Goal: Task Accomplishment & Management: Use online tool/utility

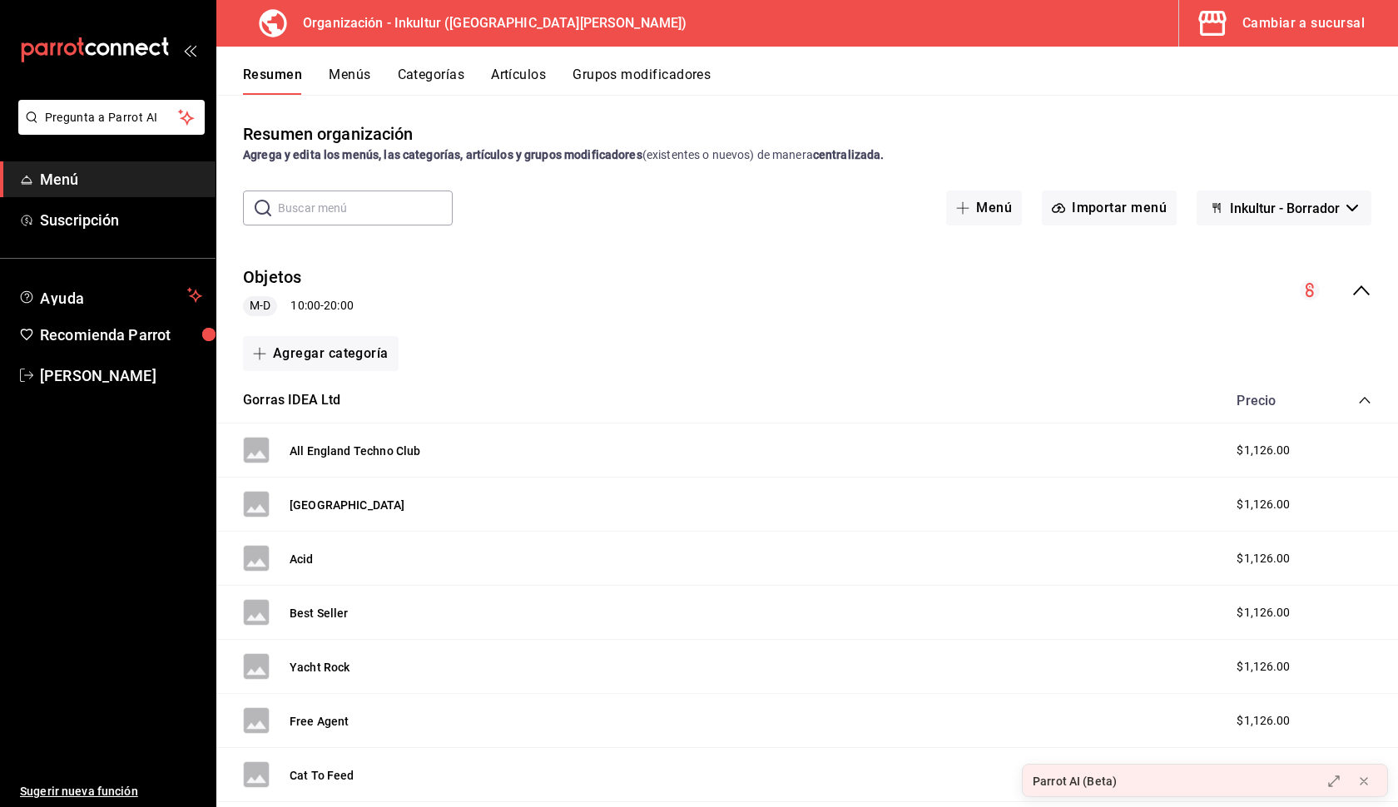
click at [1353, 24] on div "Cambiar a sucursal" at bounding box center [1304, 23] width 122 height 23
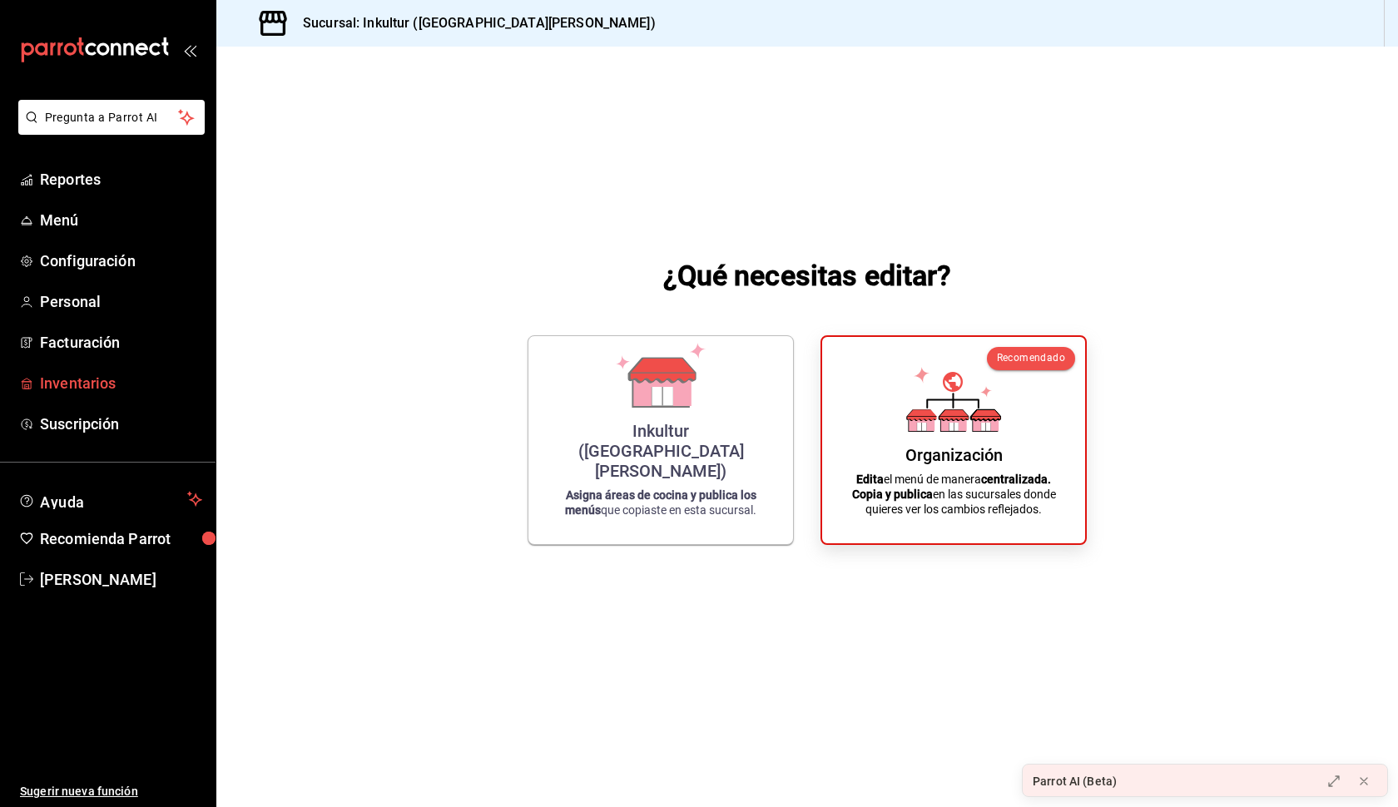
click at [64, 391] on span "Inventarios" at bounding box center [121, 383] width 162 height 22
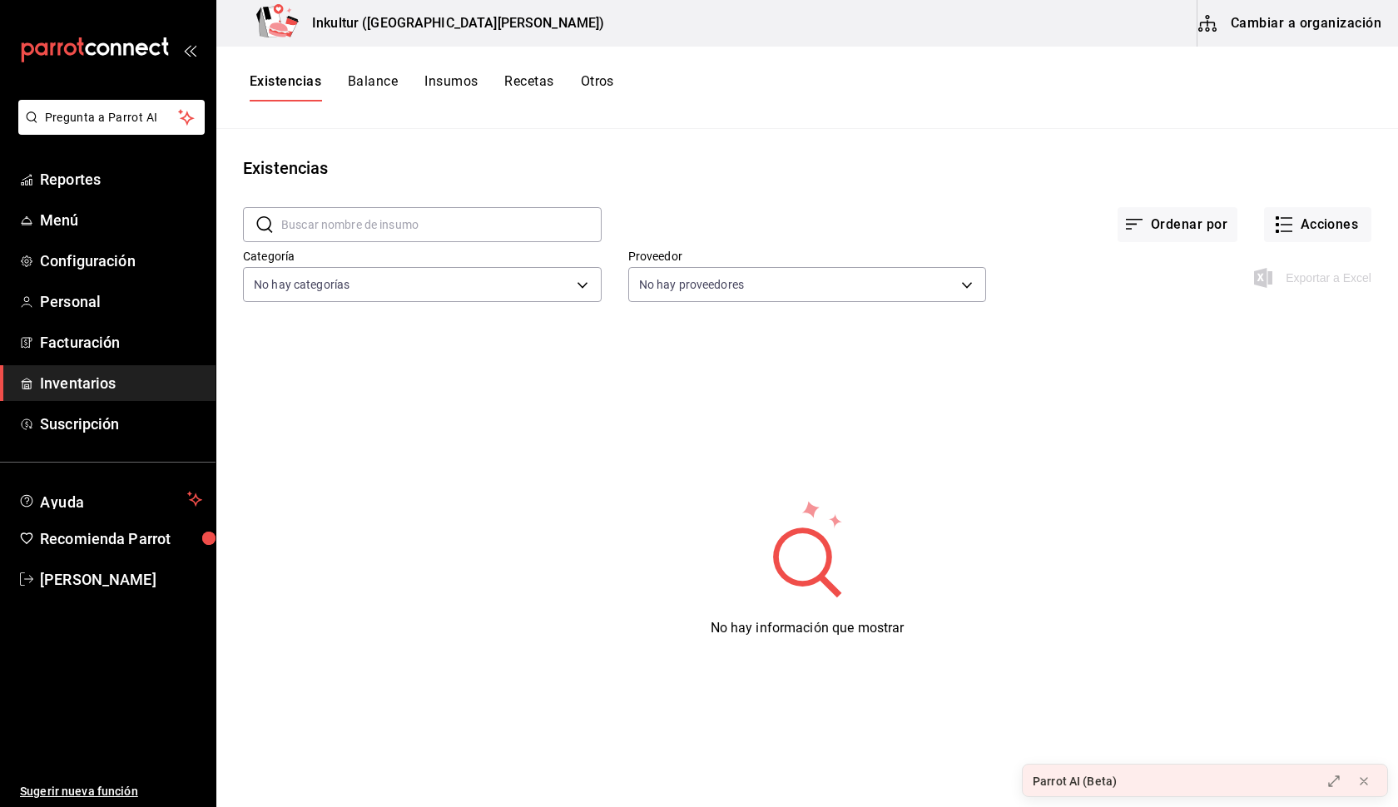
click at [444, 83] on button "Insumos" at bounding box center [451, 87] width 53 height 28
click at [147, 377] on span "Inventarios" at bounding box center [121, 383] width 162 height 22
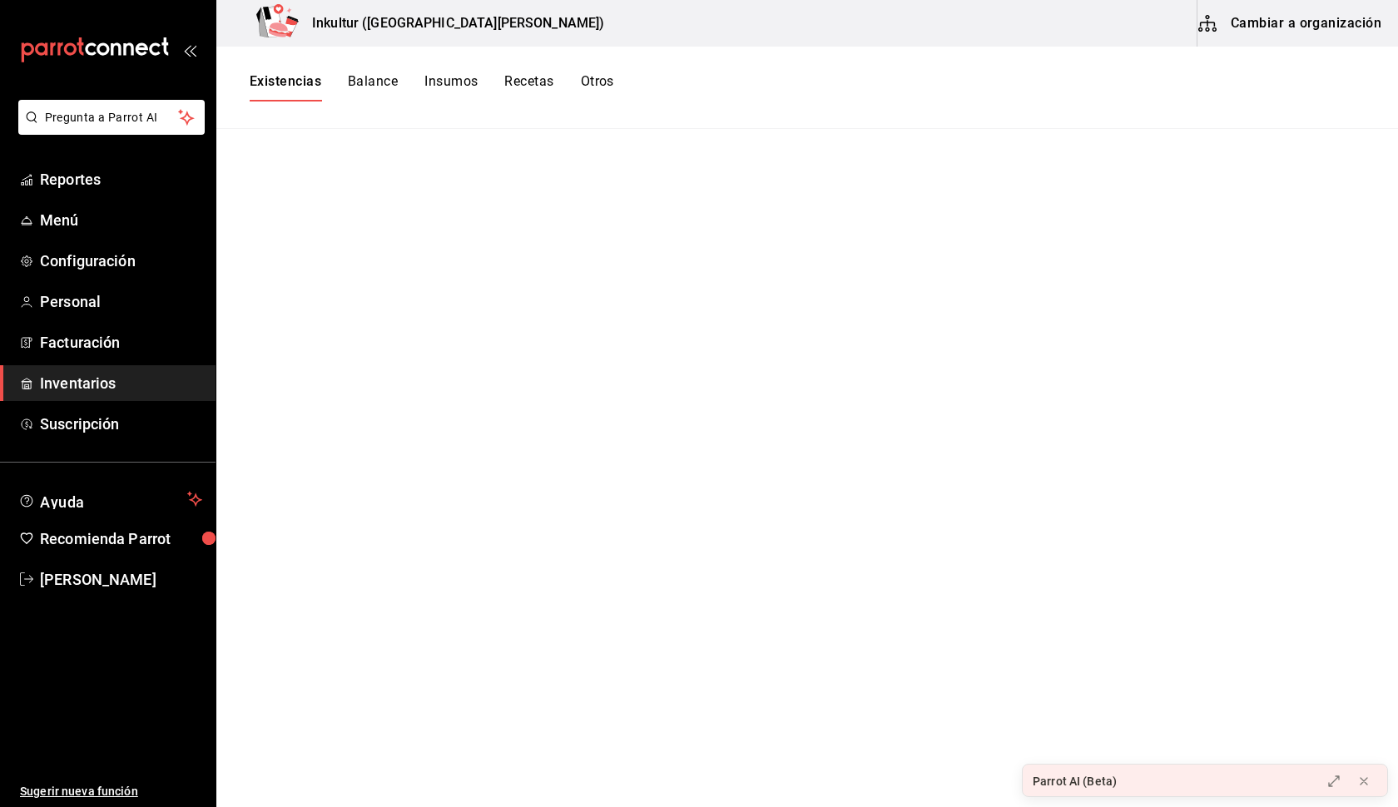
click at [1327, 22] on button "Cambiar a organización" at bounding box center [1291, 23] width 187 height 47
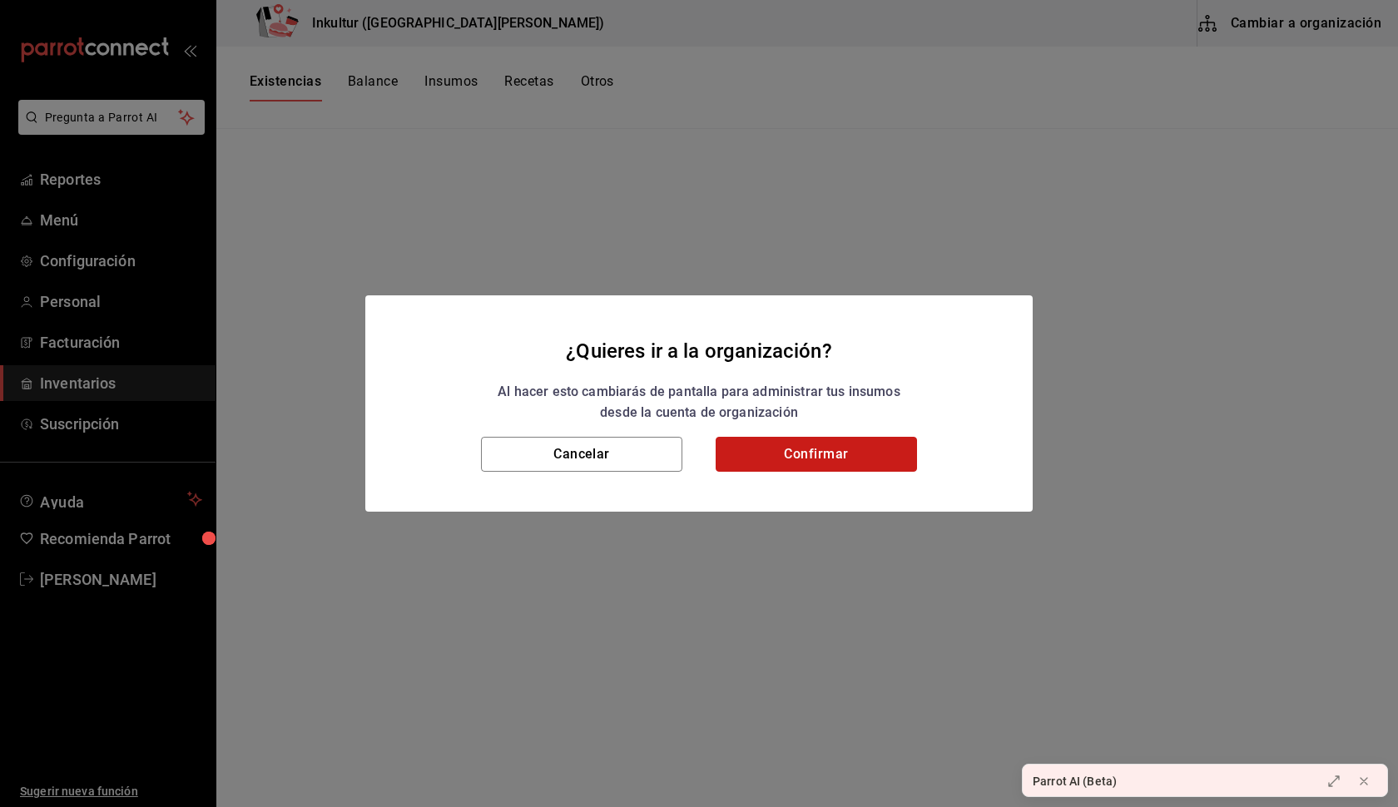
click at [807, 459] on button "Confirmar" at bounding box center [816, 454] width 201 height 35
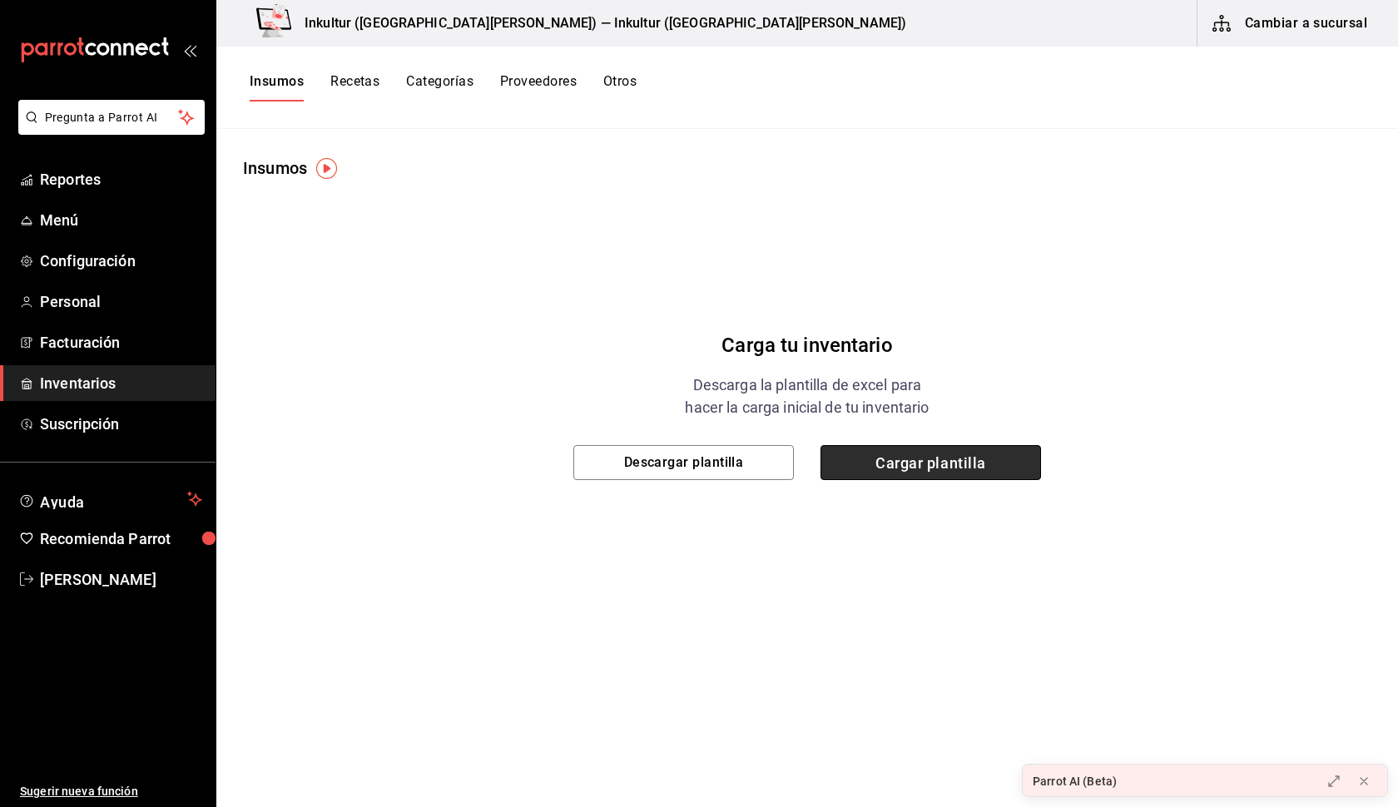
click at [918, 469] on span "Cargar plantilla" at bounding box center [931, 462] width 221 height 35
click at [0, 0] on input "Cargar plantilla" at bounding box center [0, 0] width 0 height 0
click at [931, 467] on span "Cargar plantilla" at bounding box center [931, 462] width 221 height 35
click at [0, 0] on input "Cargar plantilla" at bounding box center [0, 0] width 0 height 0
click at [901, 466] on span "Cargar plantilla" at bounding box center [931, 462] width 221 height 35
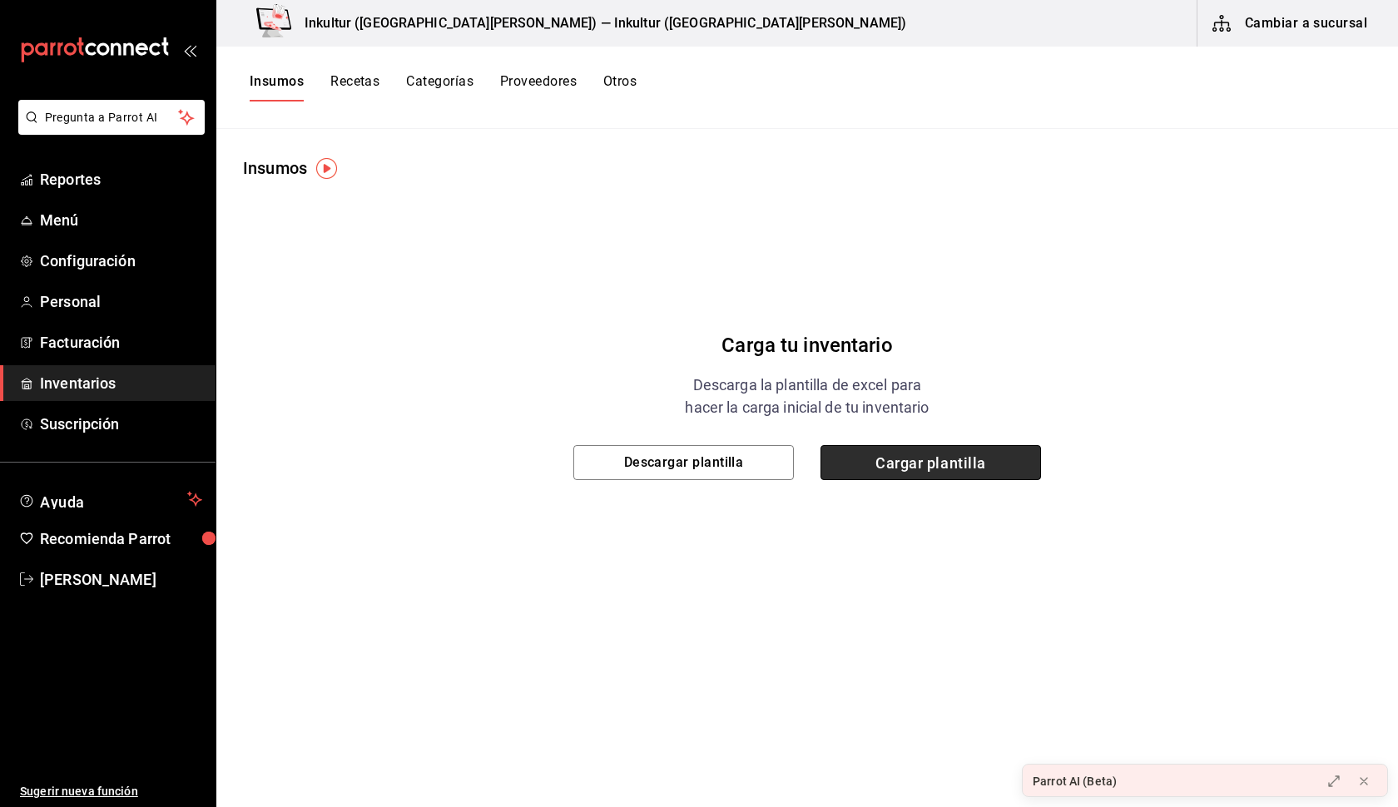
click at [0, 0] on input "Cargar plantilla" at bounding box center [0, 0] width 0 height 0
click at [958, 455] on span "Cargar plantilla" at bounding box center [931, 462] width 221 height 35
click at [0, 0] on input "Cargar plantilla" at bounding box center [0, 0] width 0 height 0
click at [981, 478] on span "Cargar plantilla" at bounding box center [931, 462] width 221 height 35
click at [0, 0] on input "Cargar plantilla" at bounding box center [0, 0] width 0 height 0
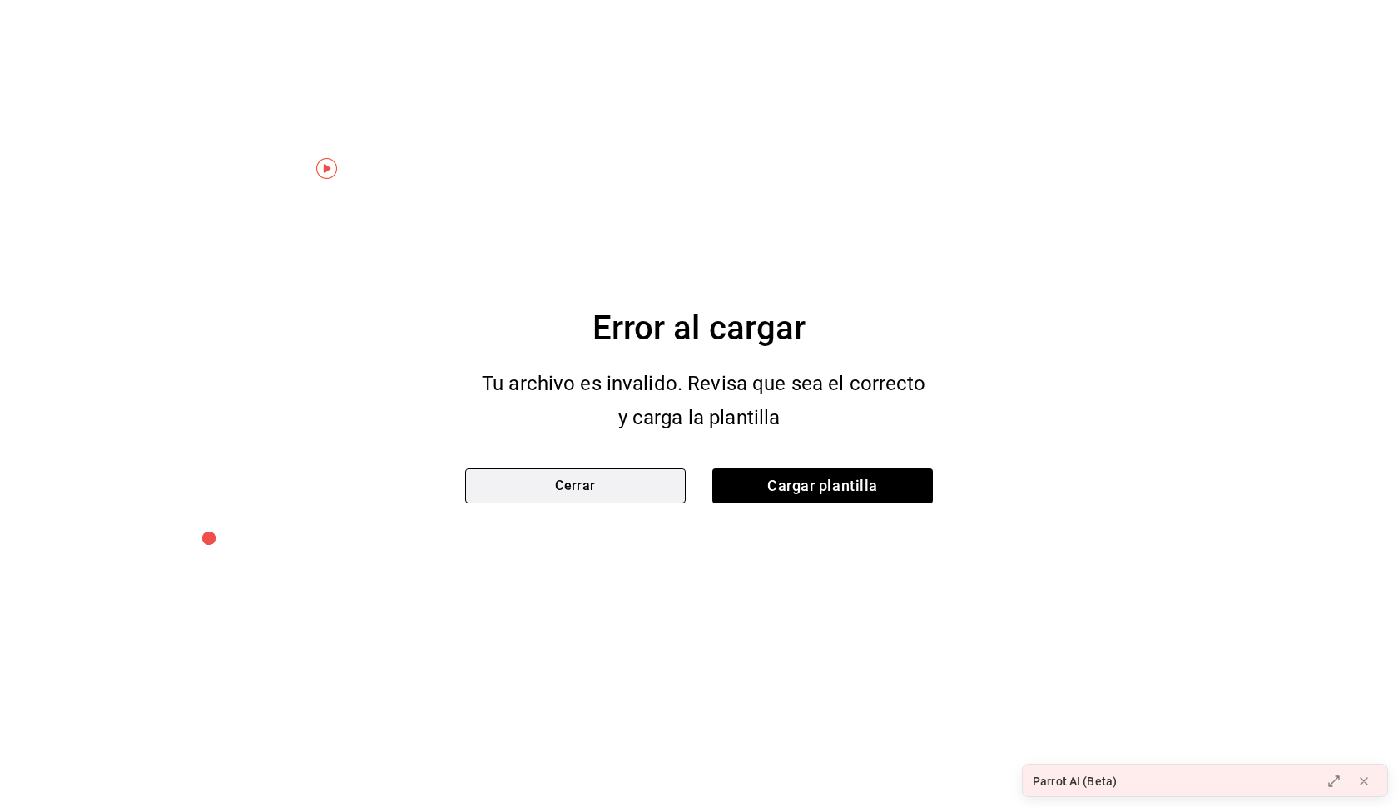
click at [653, 489] on button "Cerrar" at bounding box center [575, 486] width 221 height 35
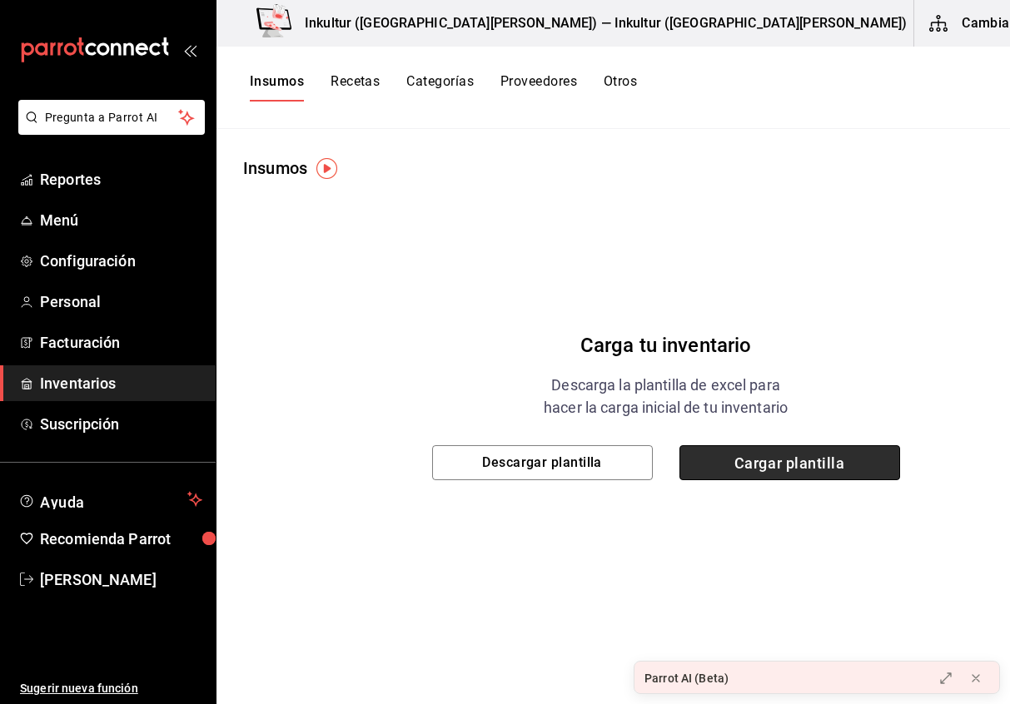
click at [717, 466] on span "Cargar plantilla" at bounding box center [789, 462] width 221 height 35
click at [0, 0] on input "Cargar plantilla" at bounding box center [0, 0] width 0 height 0
click at [706, 472] on span "Cargar plantilla" at bounding box center [789, 462] width 221 height 35
click at [0, 0] on input "Cargar plantilla" at bounding box center [0, 0] width 0 height 0
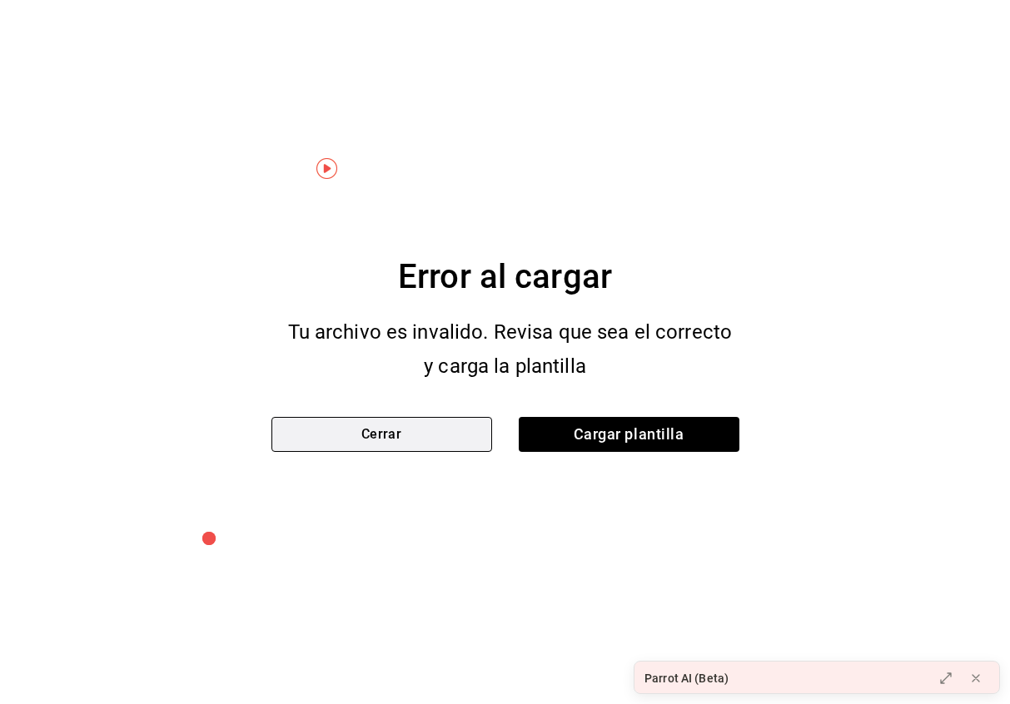
click at [376, 430] on button "Cerrar" at bounding box center [381, 434] width 221 height 35
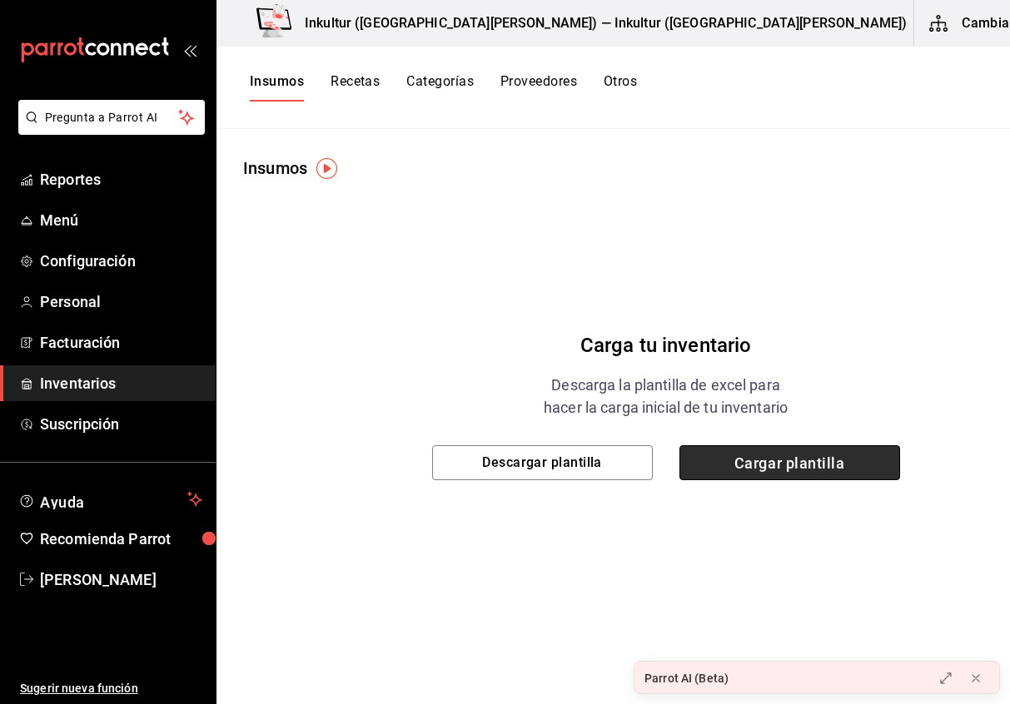
click at [723, 459] on span "Cargar plantilla" at bounding box center [789, 462] width 221 height 35
click at [0, 0] on input "Cargar plantilla" at bounding box center [0, 0] width 0 height 0
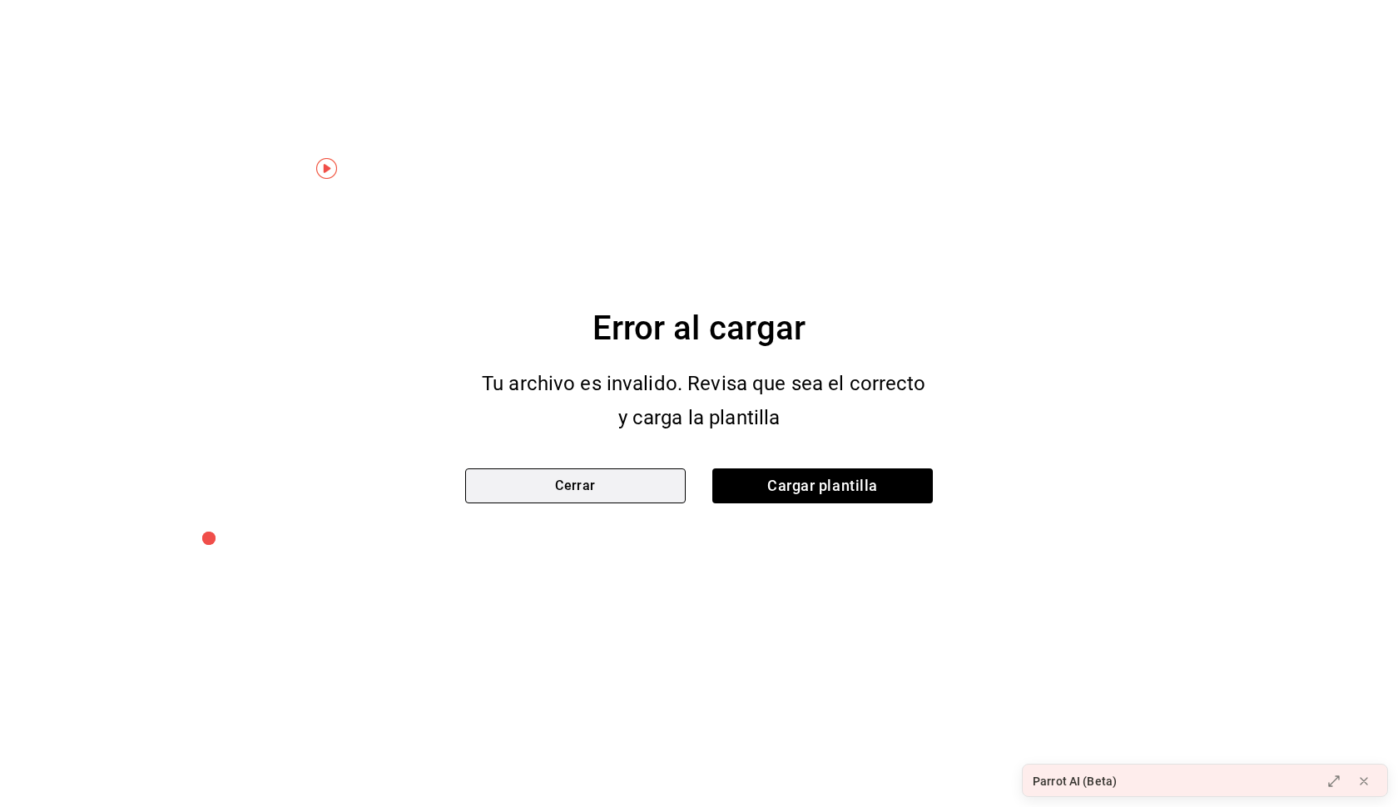
click at [636, 484] on button "Cerrar" at bounding box center [575, 486] width 221 height 35
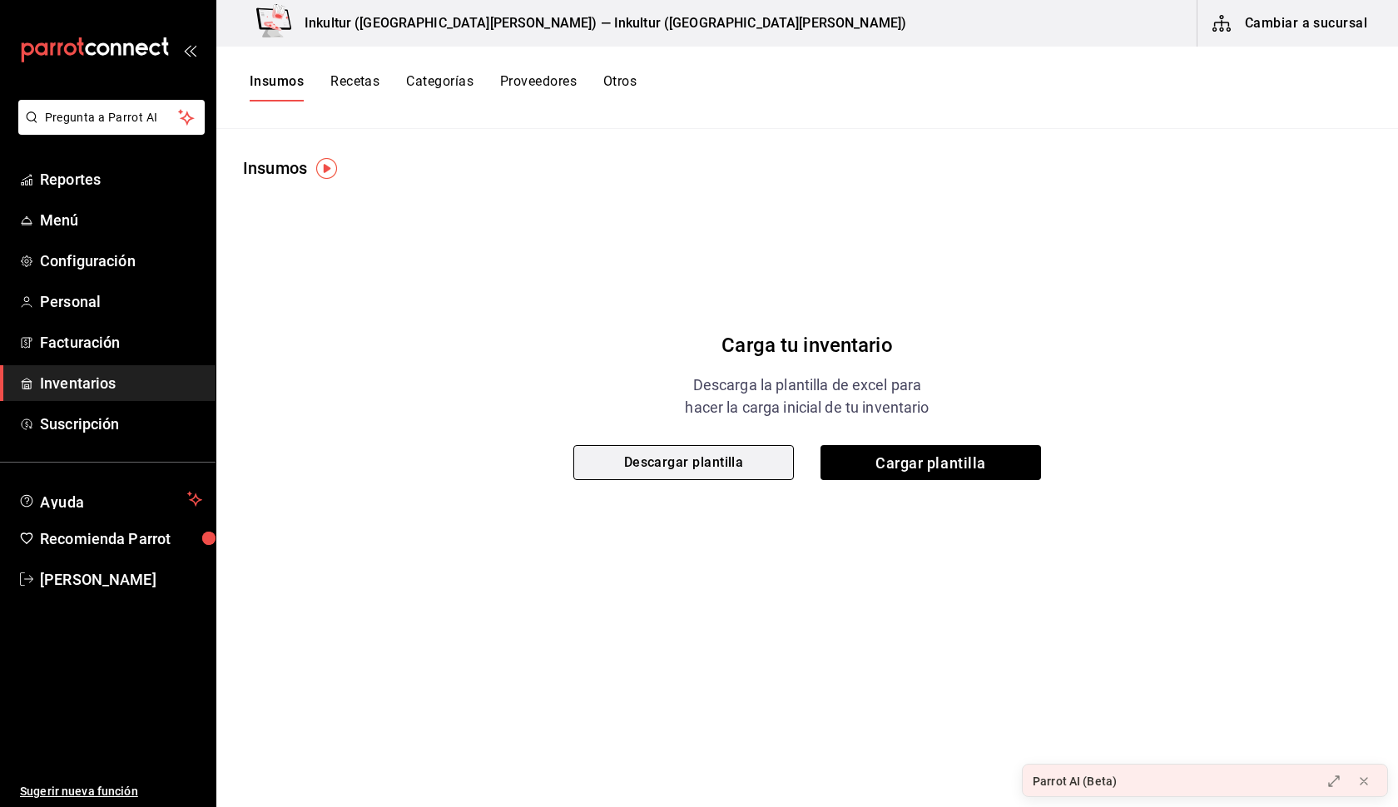
click at [732, 470] on button "Descargar plantilla" at bounding box center [684, 462] width 221 height 35
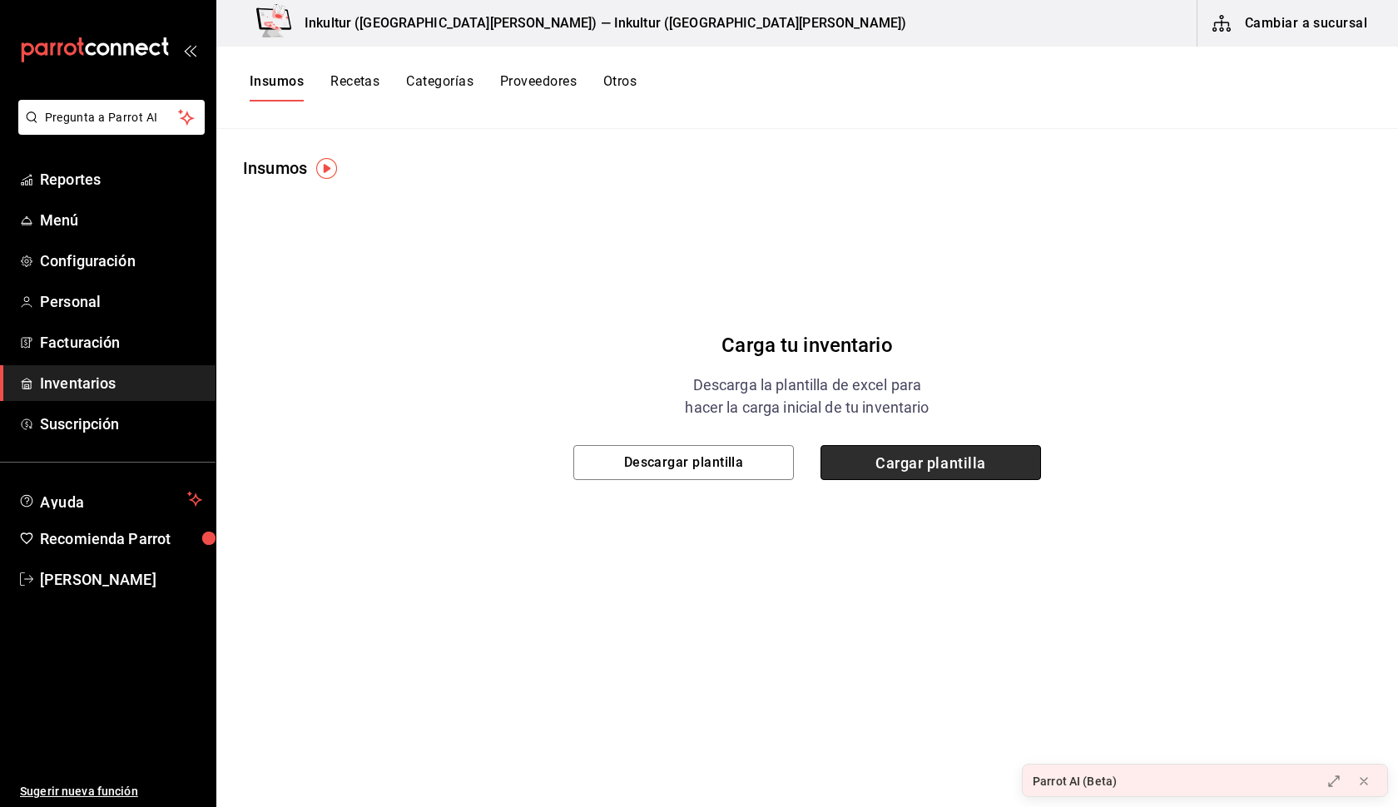
click at [911, 462] on span "Cargar plantilla" at bounding box center [931, 462] width 221 height 35
click at [0, 0] on input "Cargar plantilla" at bounding box center [0, 0] width 0 height 0
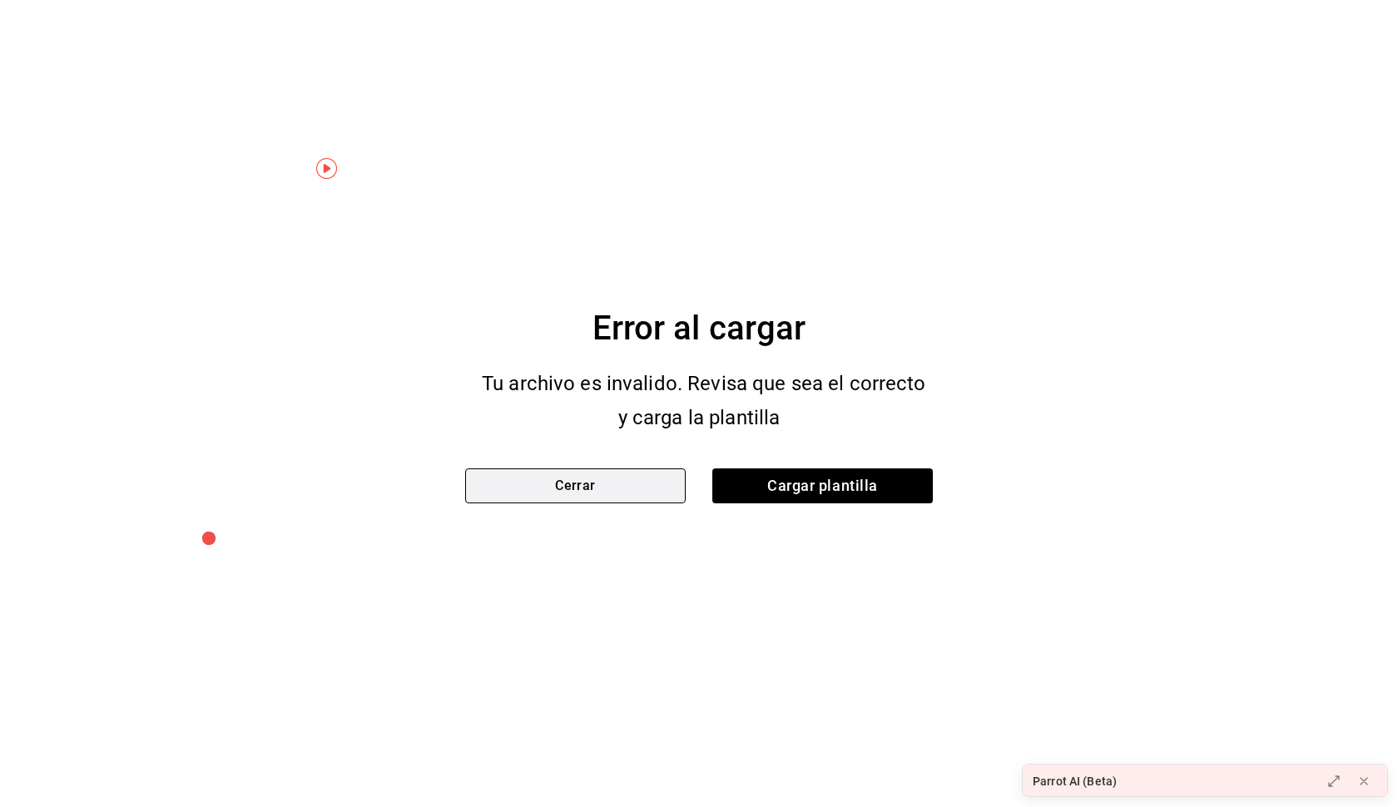
click at [560, 485] on button "Cerrar" at bounding box center [575, 486] width 221 height 35
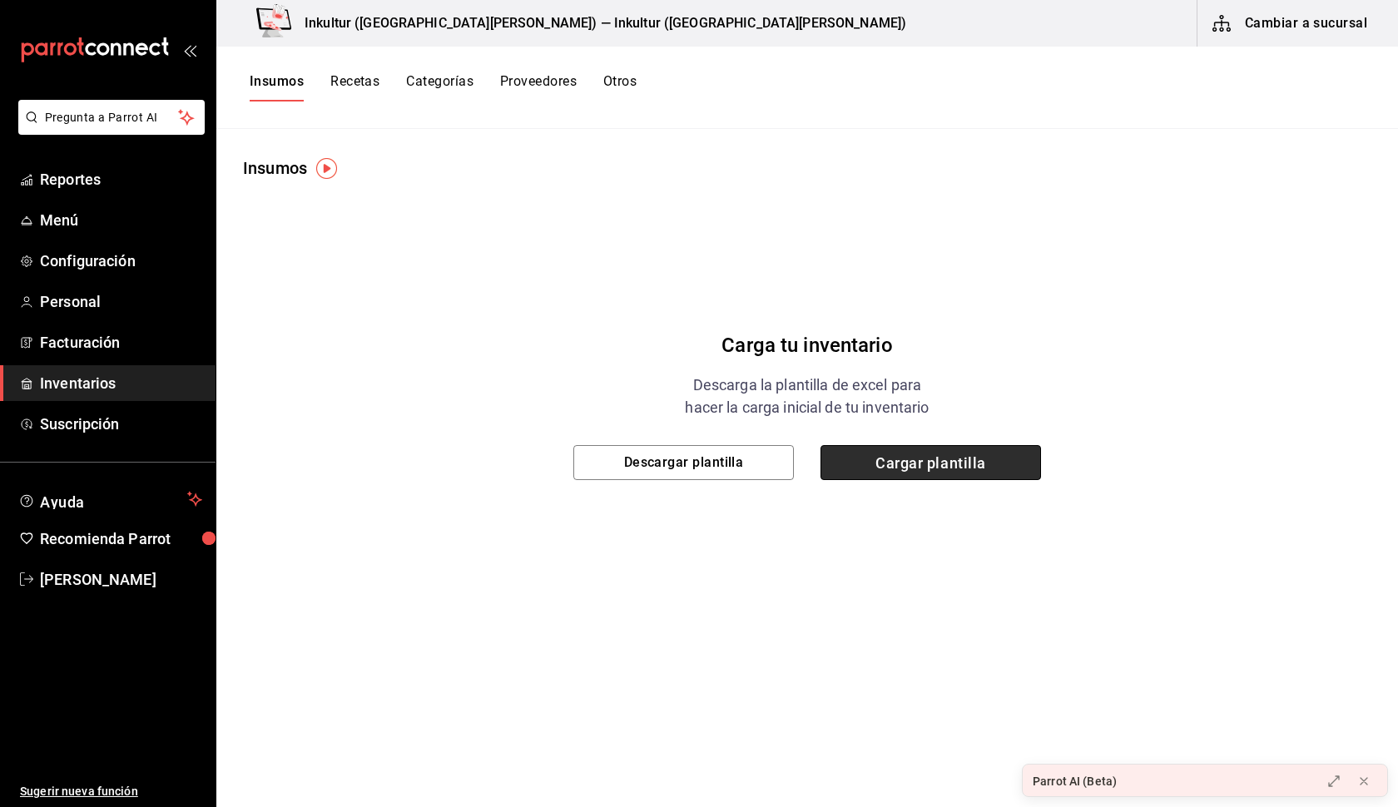
click at [896, 456] on span "Cargar plantilla" at bounding box center [931, 462] width 221 height 35
click at [0, 0] on input "Cargar plantilla" at bounding box center [0, 0] width 0 height 0
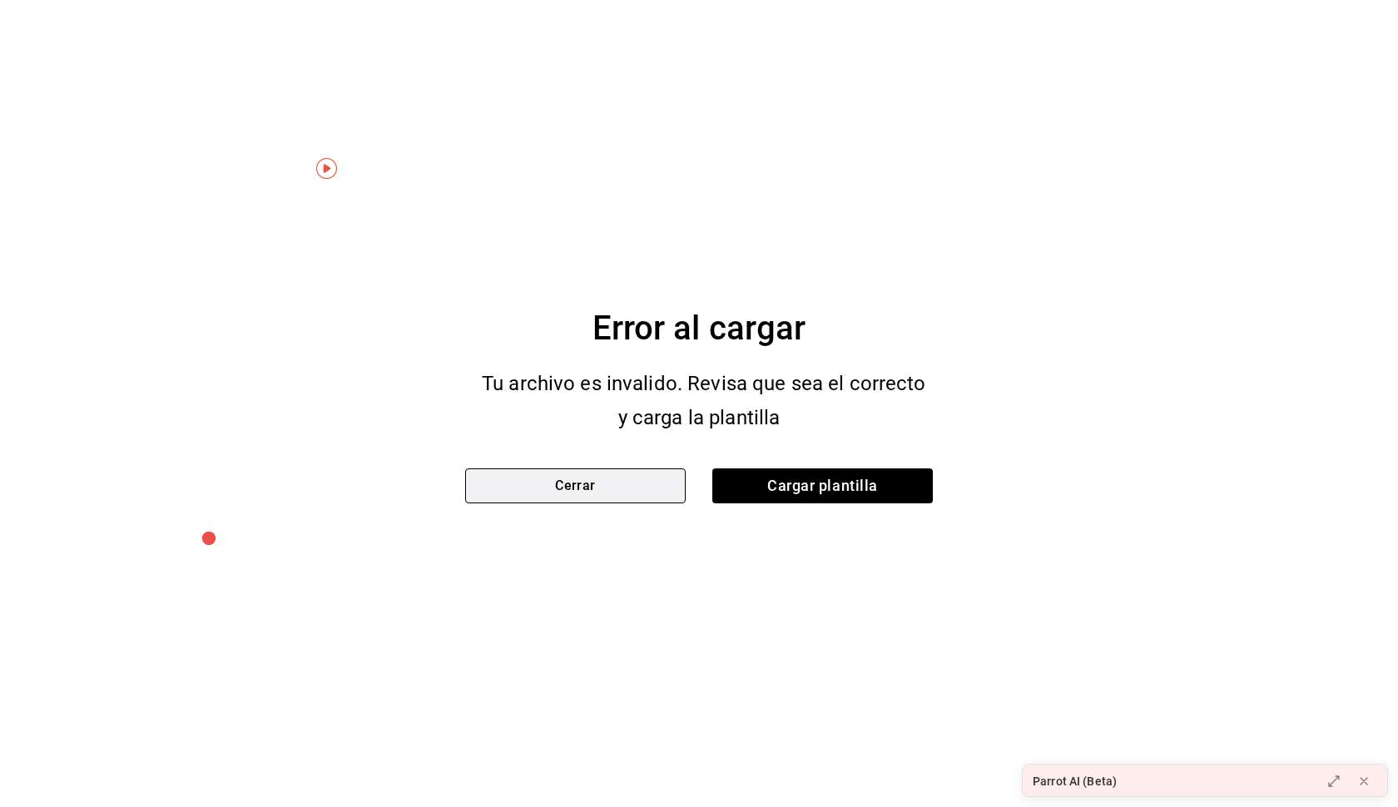
click at [633, 481] on button "Cerrar" at bounding box center [575, 486] width 221 height 35
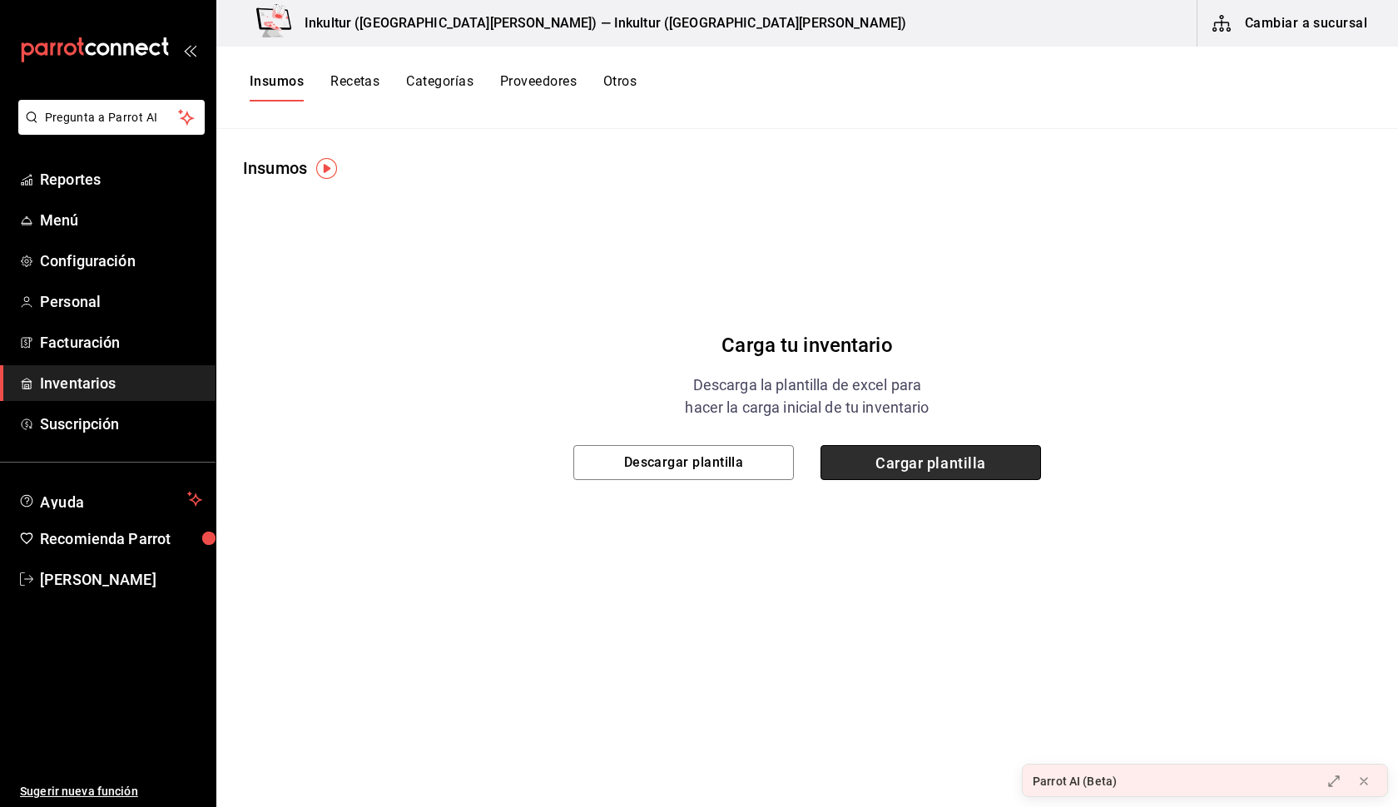
click at [870, 457] on span "Cargar plantilla" at bounding box center [931, 462] width 221 height 35
click at [0, 0] on input "Cargar plantilla" at bounding box center [0, 0] width 0 height 0
click at [946, 473] on span "Cargar plantilla" at bounding box center [931, 462] width 221 height 35
click at [0, 0] on input "Cargar plantilla" at bounding box center [0, 0] width 0 height 0
click at [918, 460] on span "Cargar plantilla" at bounding box center [931, 462] width 221 height 35
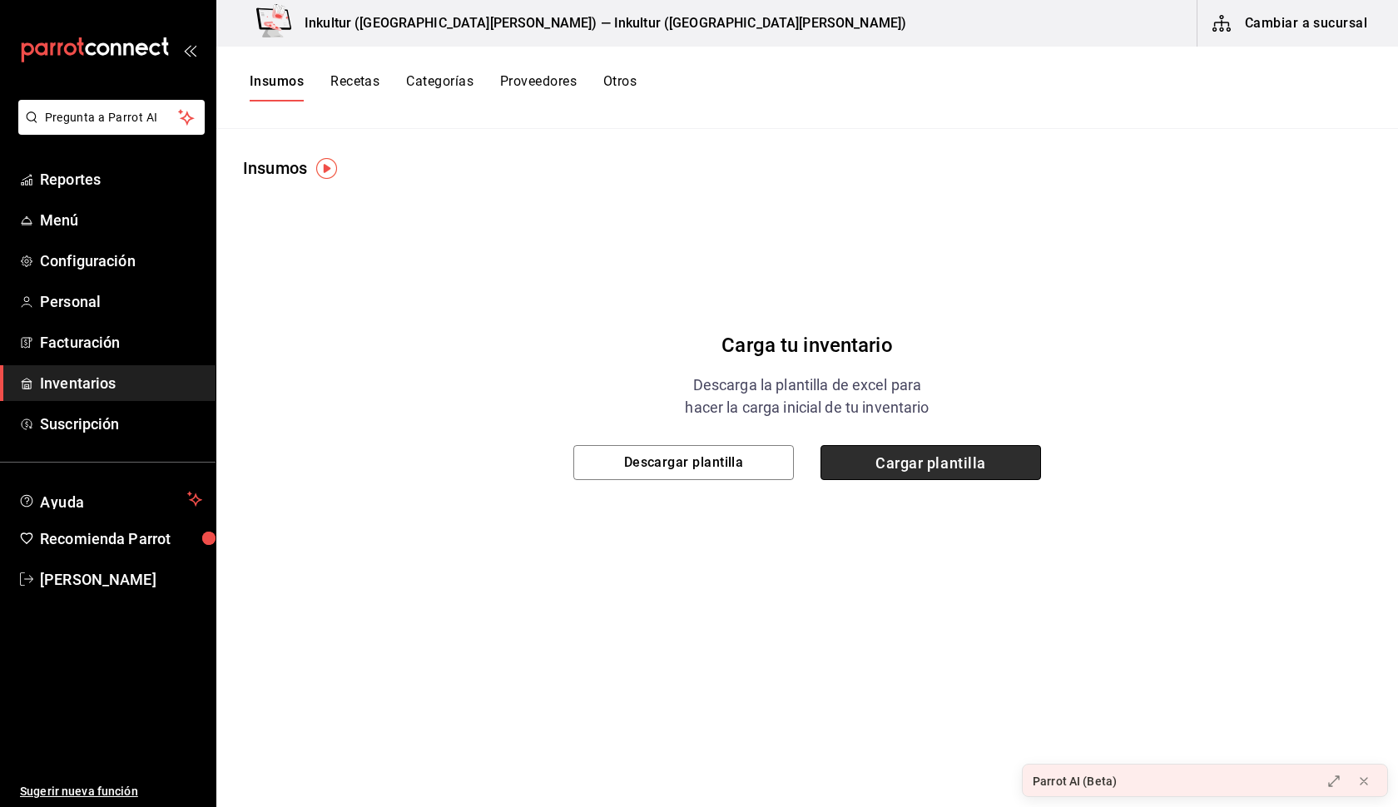
click at [0, 0] on input "Cargar plantilla" at bounding box center [0, 0] width 0 height 0
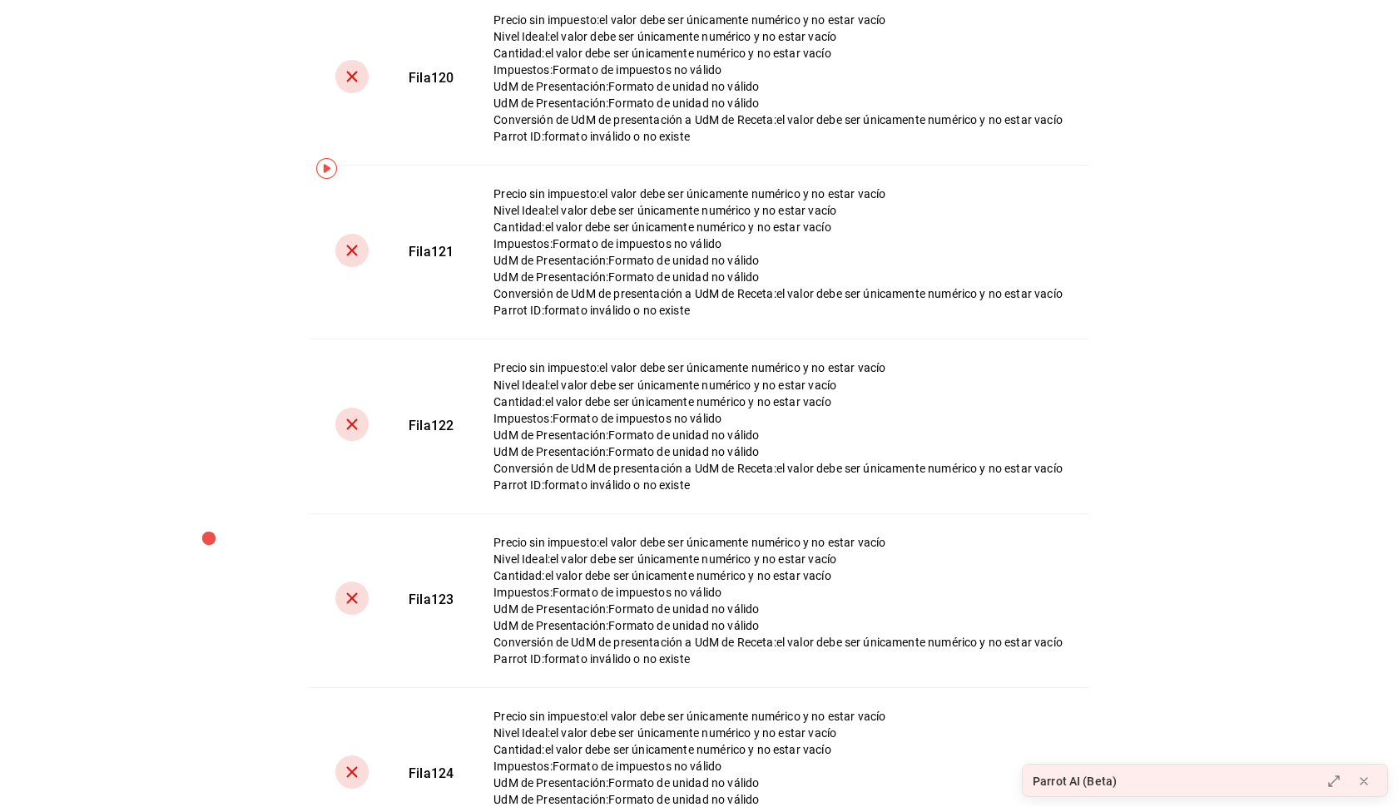
scroll to position [20632, 0]
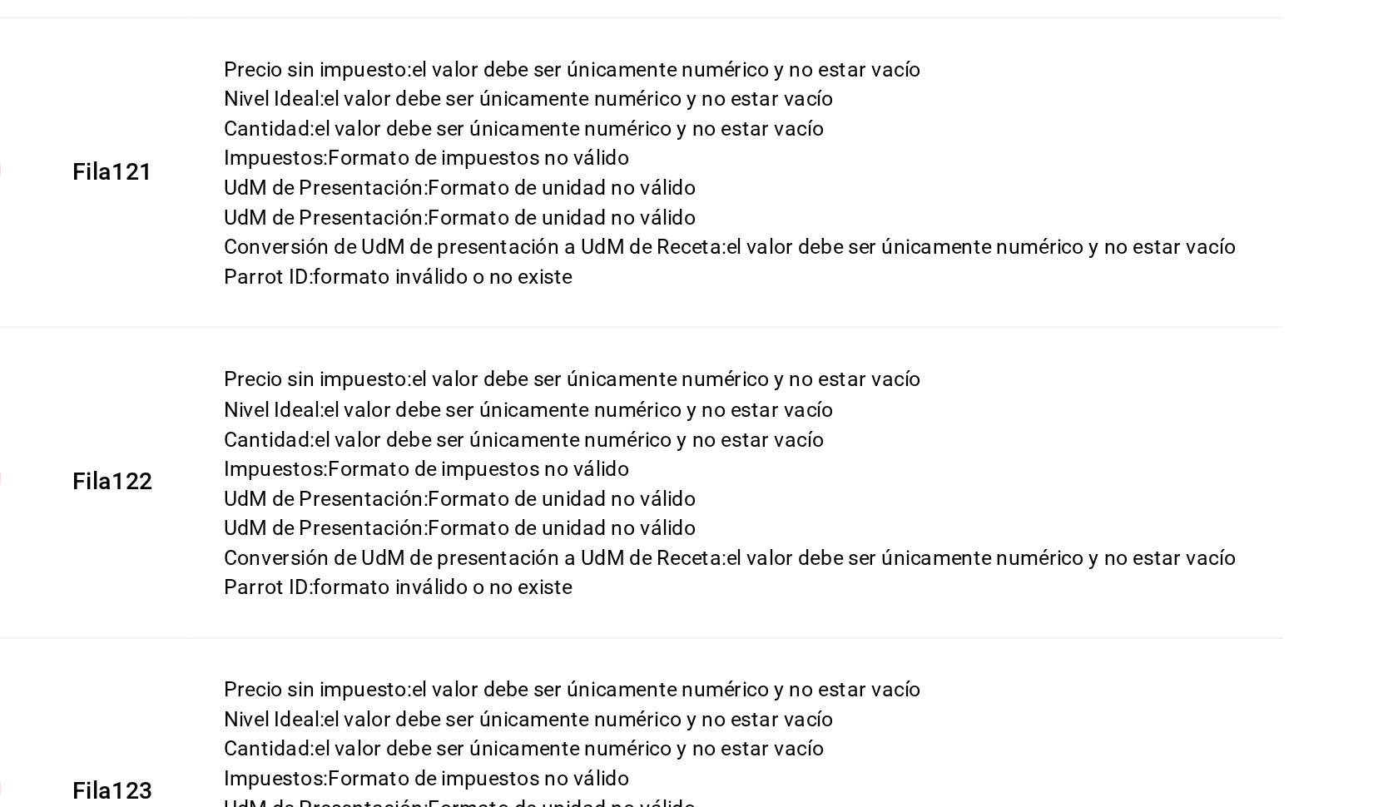
click at [494, 447] on div "UdM de Presentación : Formato de unidad no válido" at bounding box center [778, 455] width 569 height 17
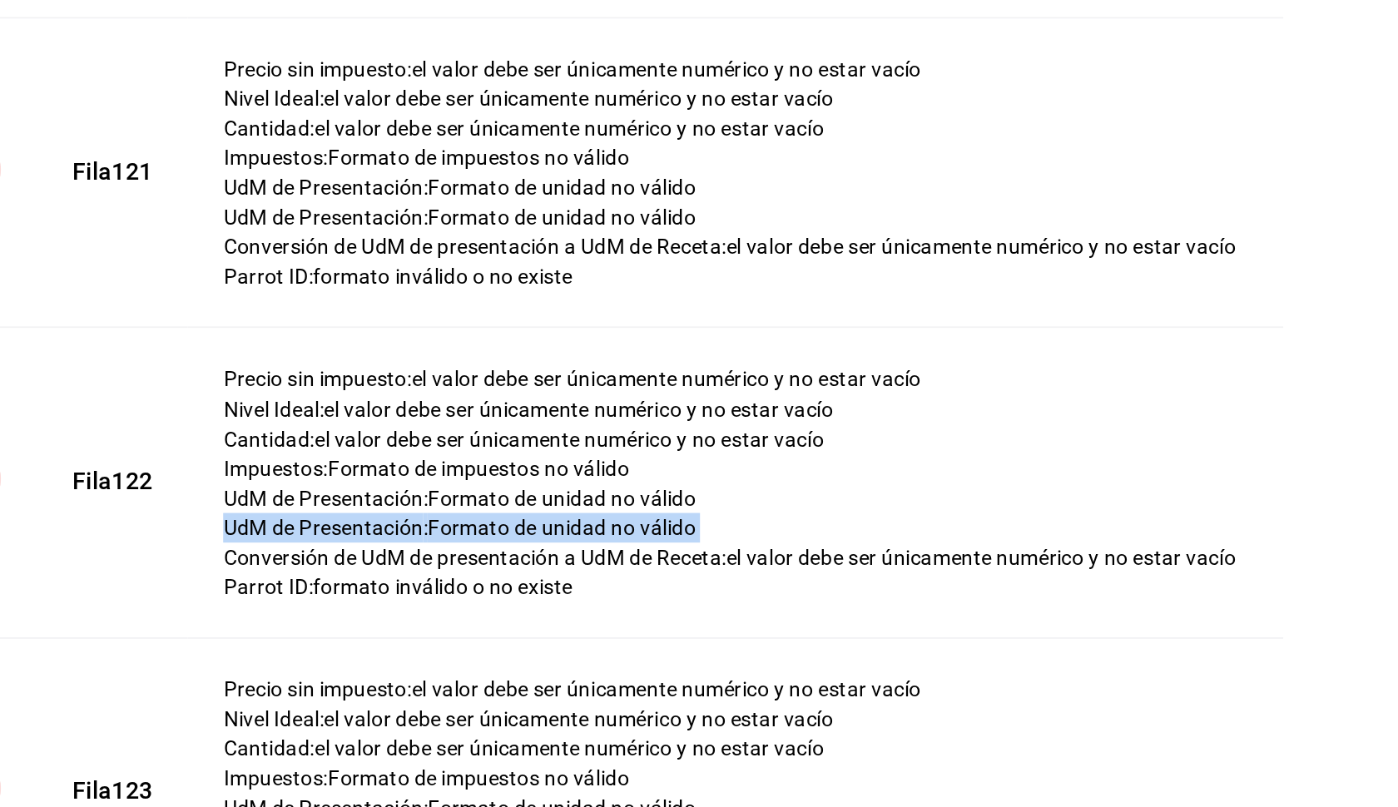
click at [494, 447] on div "UdM de Presentación : Formato de unidad no válido" at bounding box center [778, 455] width 569 height 17
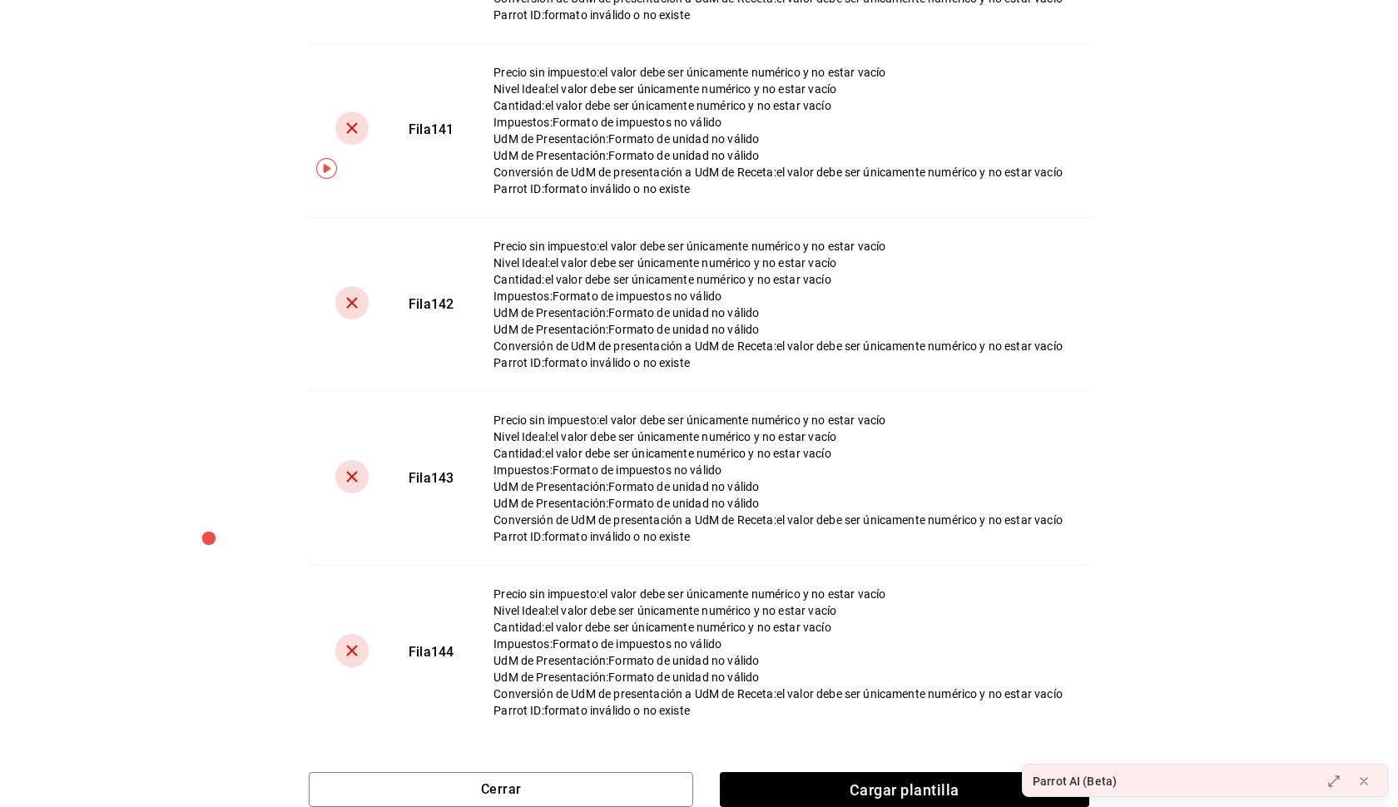
scroll to position [24223, 0]
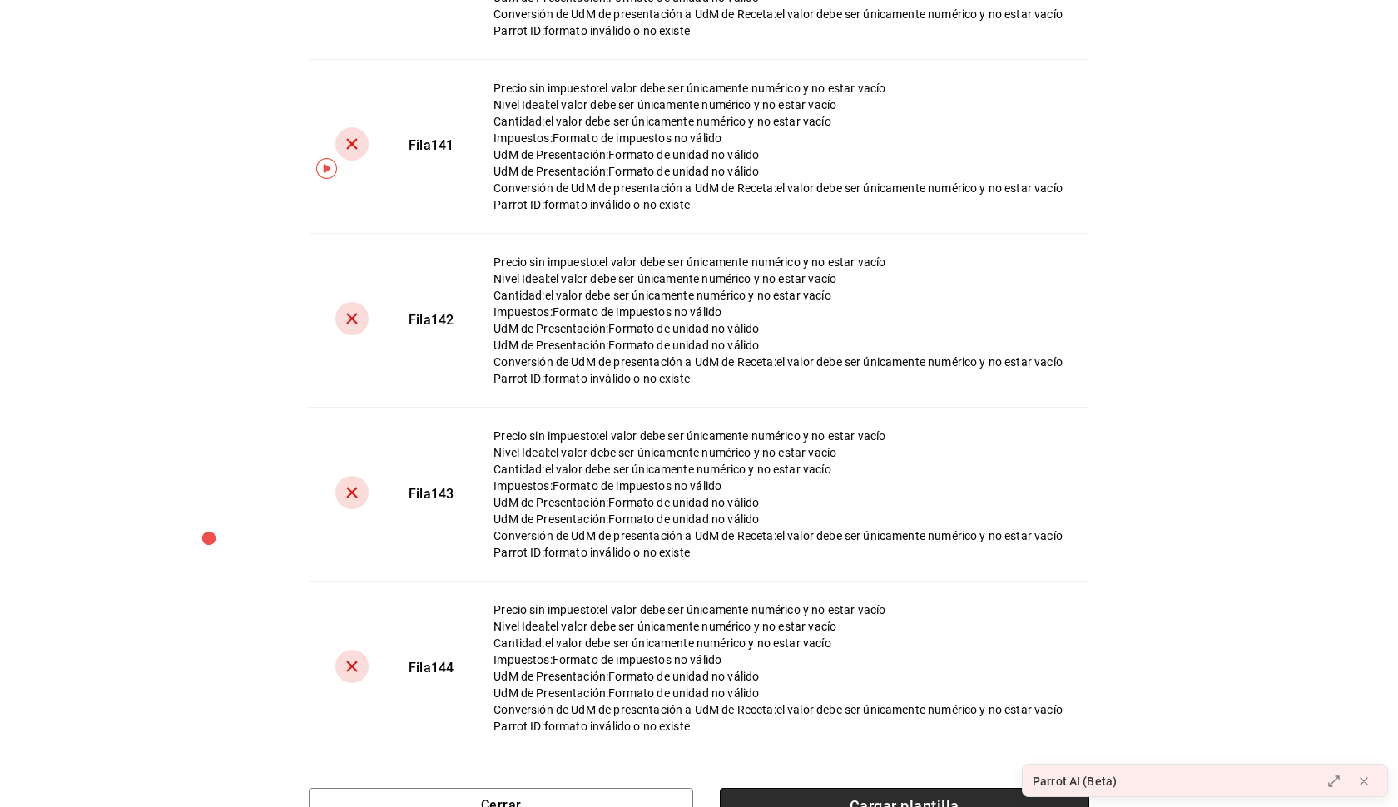
click at [832, 793] on span "Cargar plantilla" at bounding box center [905, 805] width 370 height 35
click at [0, 0] on input "Cargar plantilla" at bounding box center [0, 0] width 0 height 0
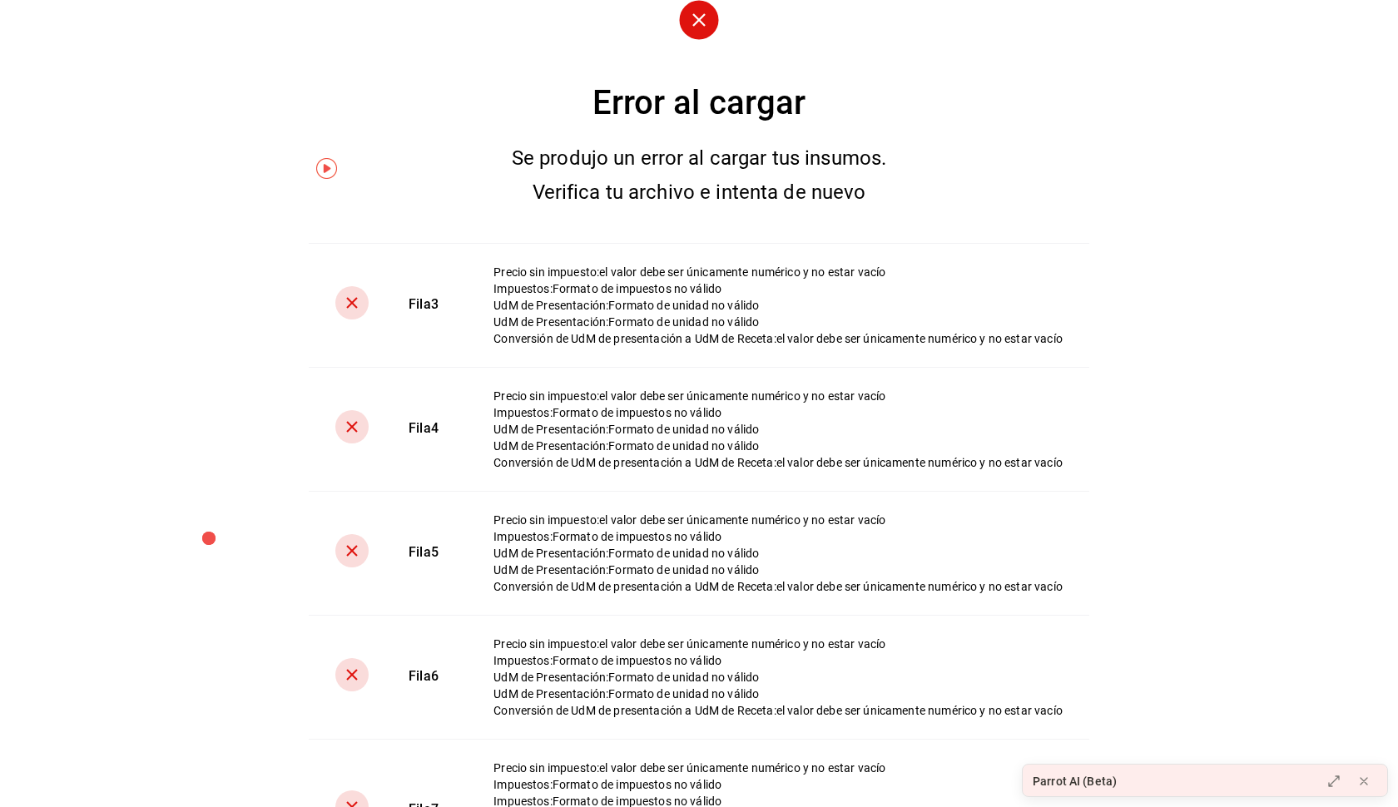
scroll to position [0, 0]
